Goal: Task Accomplishment & Management: Use online tool/utility

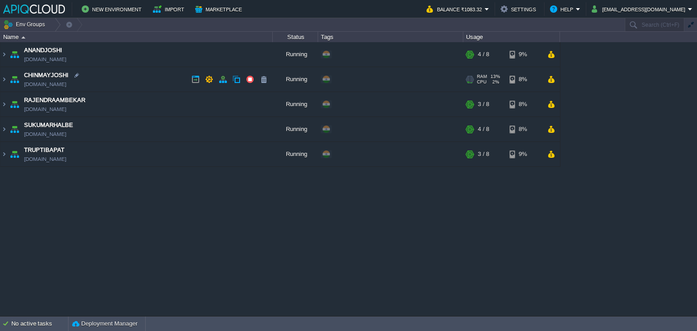
click at [153, 75] on td "CHINMAYJOSHI [DOMAIN_NAME]" at bounding box center [136, 79] width 272 height 25
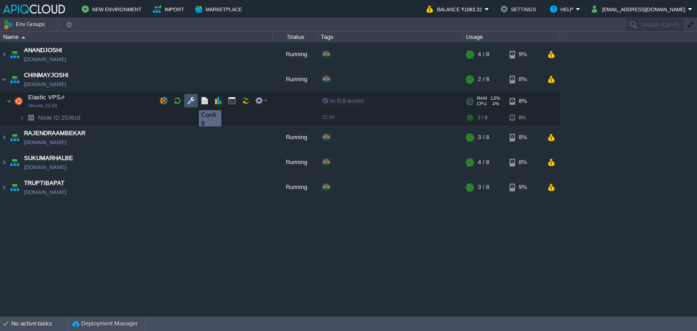
click at [191, 99] on button "button" at bounding box center [191, 101] width 8 height 8
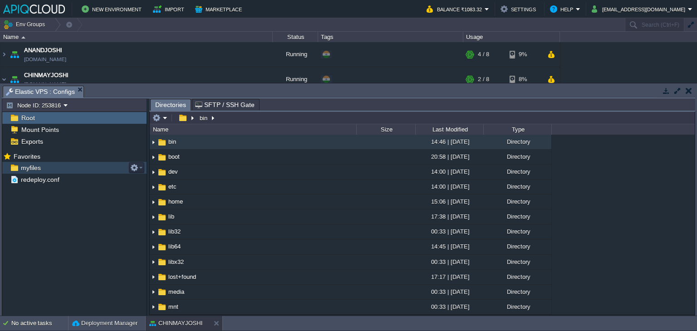
click at [35, 167] on span "myfiles" at bounding box center [30, 168] width 23 height 8
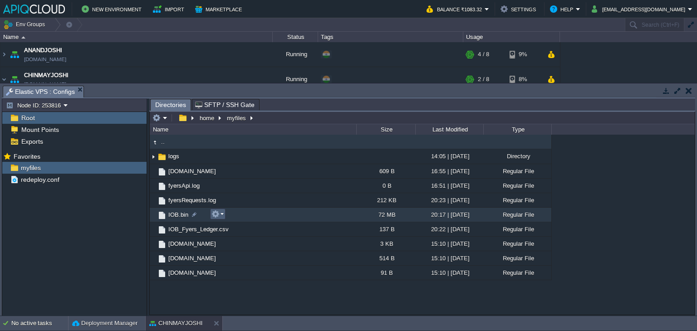
click at [222, 214] on em at bounding box center [218, 214] width 12 height 8
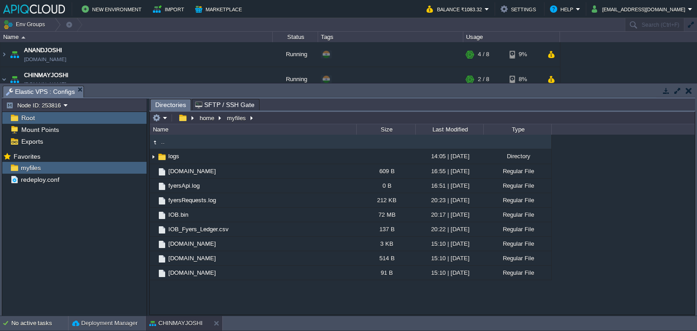
click at [24, 237] on div "Mark the most frequently used files and directories as Favorites to easily acce…" at bounding box center [74, 234] width 144 height 168
click at [691, 89] on button "button" at bounding box center [689, 91] width 6 height 8
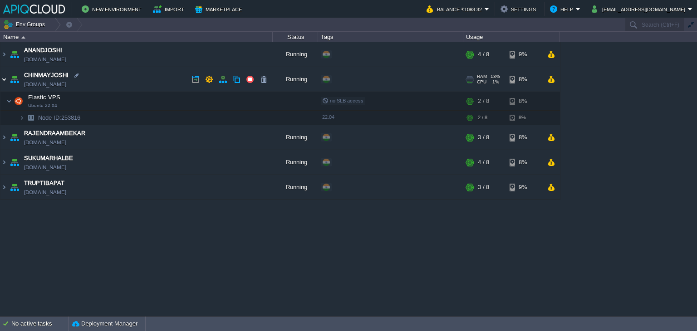
click at [1, 80] on img at bounding box center [3, 79] width 7 height 25
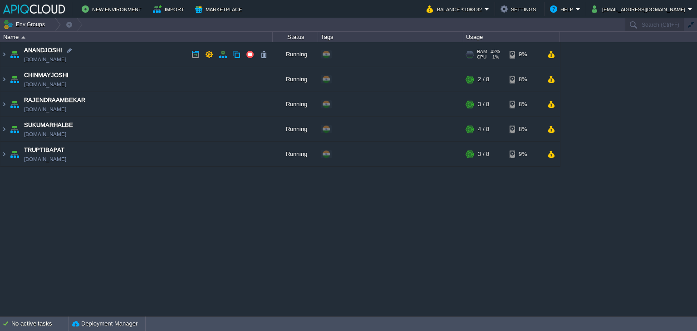
click at [167, 53] on td "ANANDJOSHI [DOMAIN_NAME]" at bounding box center [136, 54] width 272 height 25
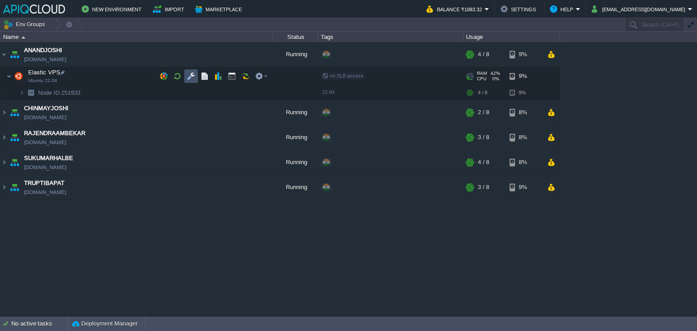
click at [191, 76] on button "button" at bounding box center [191, 76] width 8 height 8
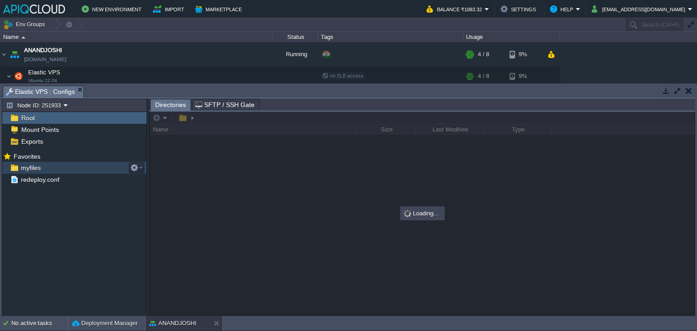
click at [30, 166] on span "myfiles" at bounding box center [30, 168] width 23 height 8
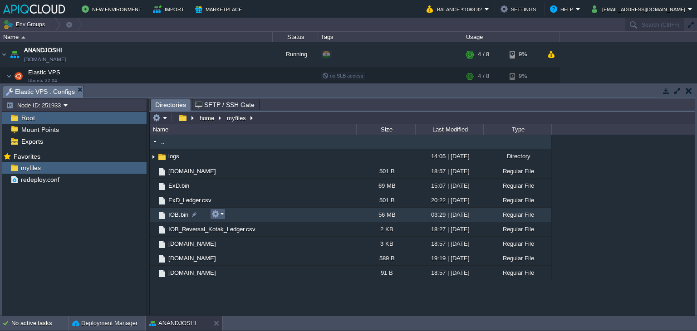
click at [216, 216] on button "button" at bounding box center [216, 214] width 8 height 8
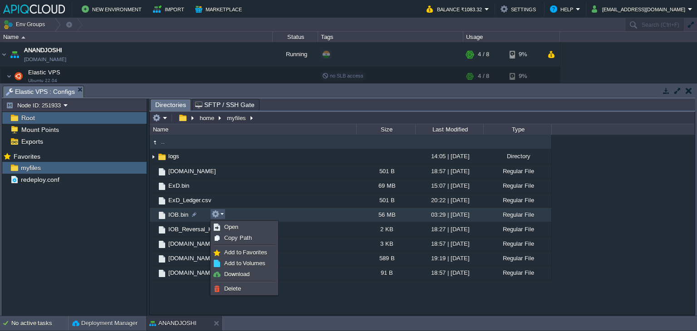
click at [197, 289] on div ".. logs 14:05 | [DATE] Directory [DOMAIN_NAME] 501 B 18:57 | [DATE] Regular Fil…" at bounding box center [422, 225] width 545 height 180
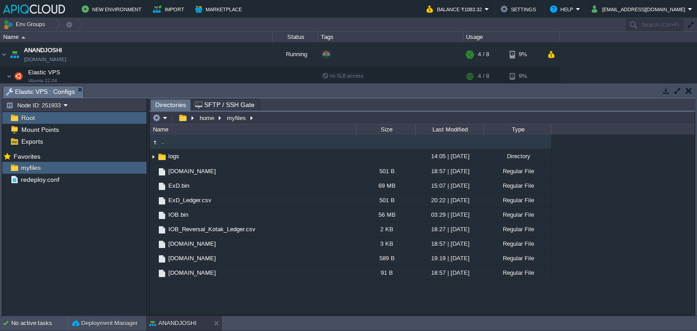
click at [689, 90] on button "button" at bounding box center [689, 91] width 6 height 8
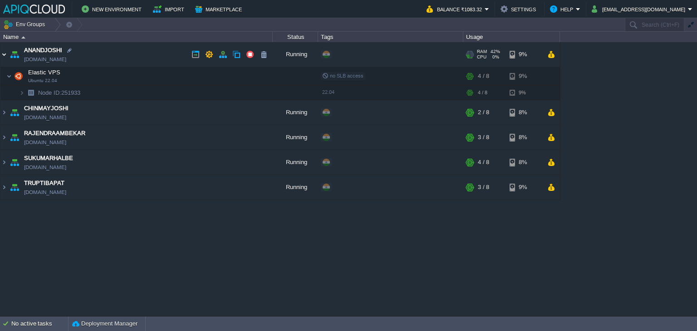
click at [4, 53] on img at bounding box center [3, 54] width 7 height 25
